Goal: Information Seeking & Learning: Learn about a topic

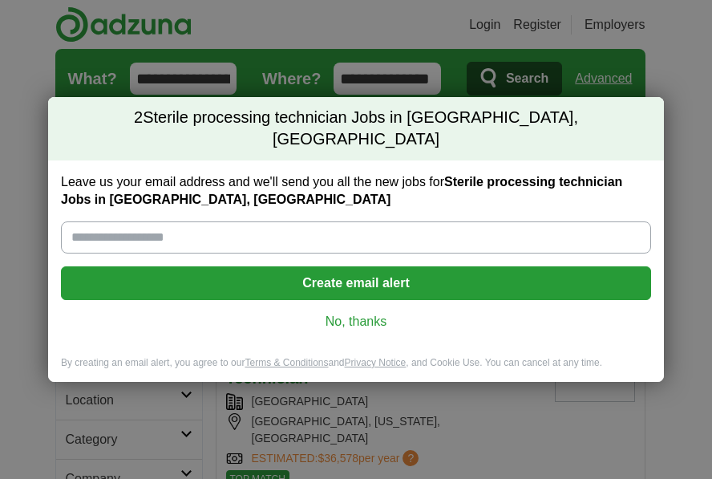
click at [382, 313] on link "No, thanks" at bounding box center [356, 322] width 565 height 18
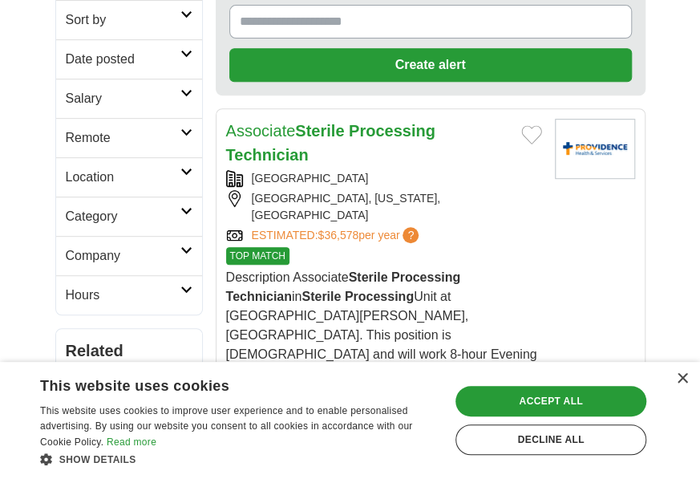
scroll to position [321, 0]
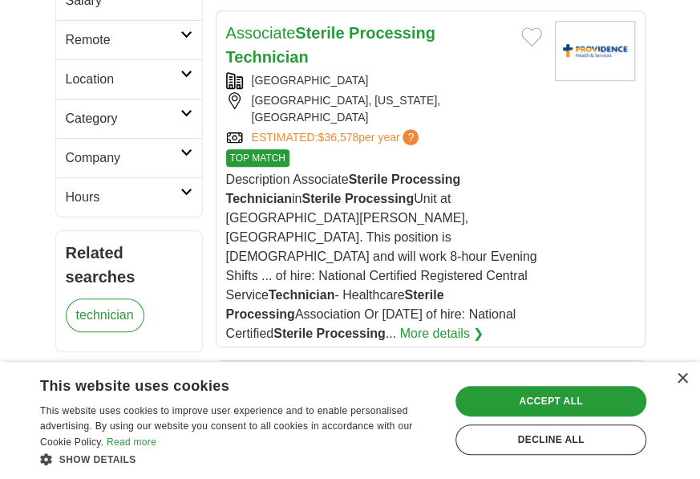
click at [686, 370] on div "× This website uses cookies This website uses cookies to improve user experienc…" at bounding box center [350, 420] width 700 height 117
click at [681, 381] on div "×" at bounding box center [682, 379] width 12 height 12
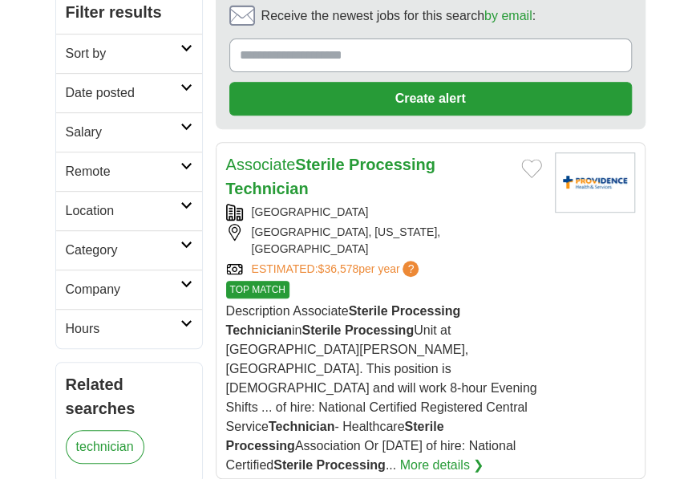
scroll to position [129, 0]
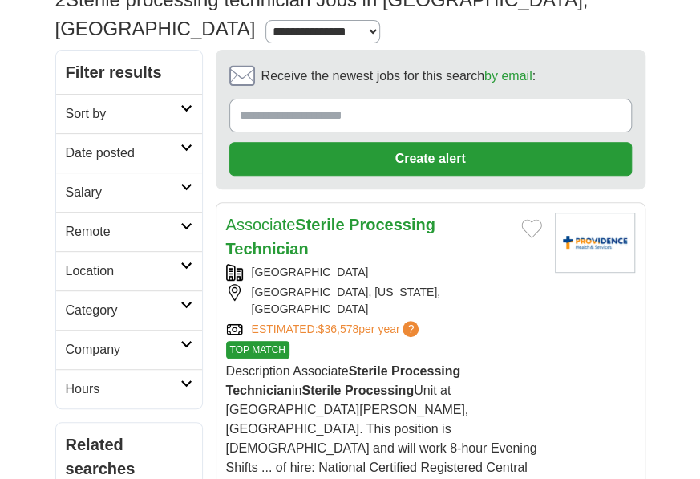
click at [390, 216] on strong "Processing" at bounding box center [392, 225] width 87 height 18
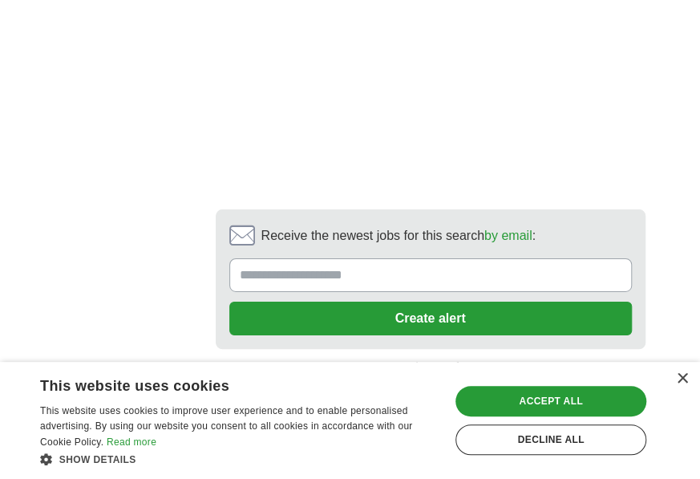
scroll to position [3786, 0]
click at [483, 385] on link "next ❯" at bounding box center [432, 402] width 407 height 34
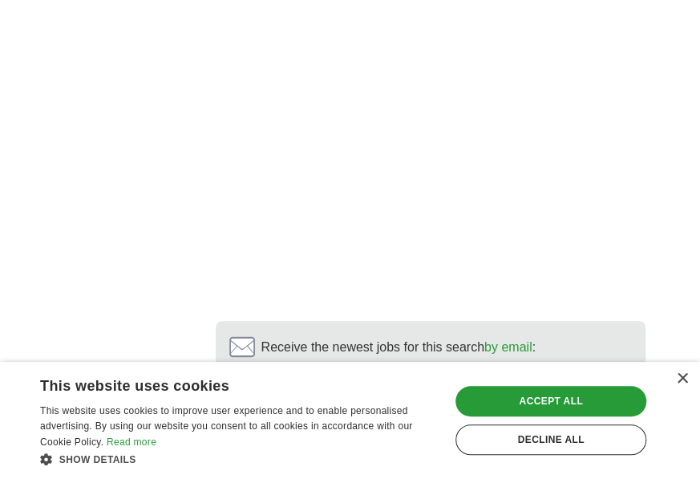
scroll to position [3609, 0]
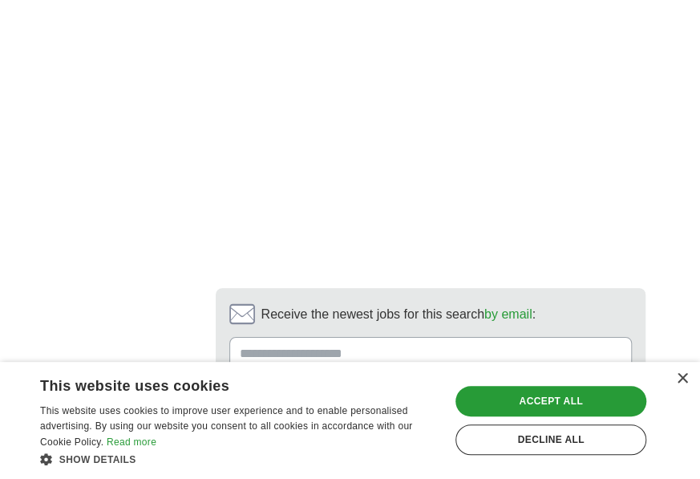
click at [470, 464] on link "next ❯" at bounding box center [541, 481] width 190 height 34
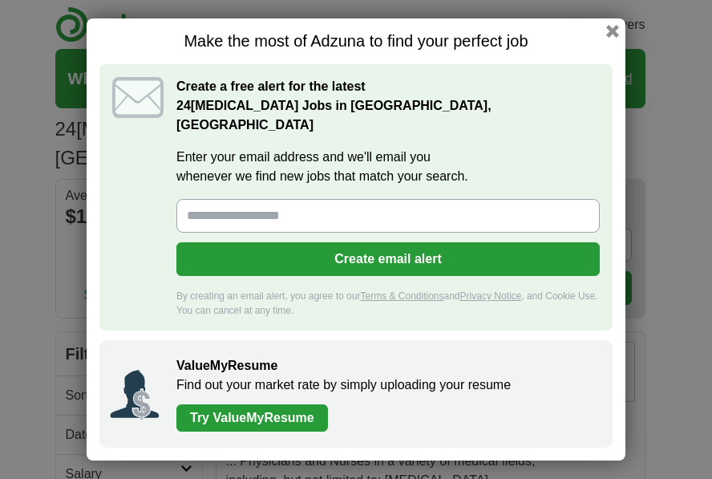
click at [614, 34] on div "Make the most of Adzuna to find your perfect job Create a free alert for the la…" at bounding box center [356, 239] width 539 height 442
click at [610, 40] on button "button" at bounding box center [613, 31] width 18 height 18
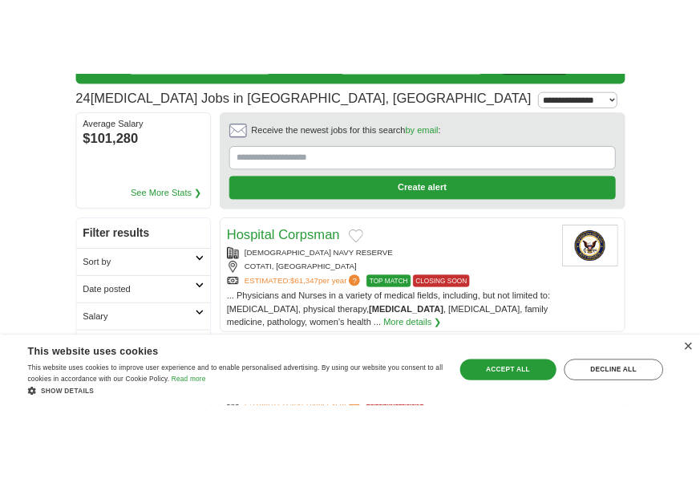
scroll to position [160, 0]
